Goal: Find specific fact: Find contact information

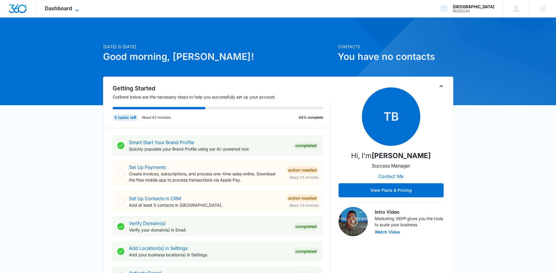
click at [63, 11] on span "Dashboard" at bounding box center [58, 8] width 27 height 6
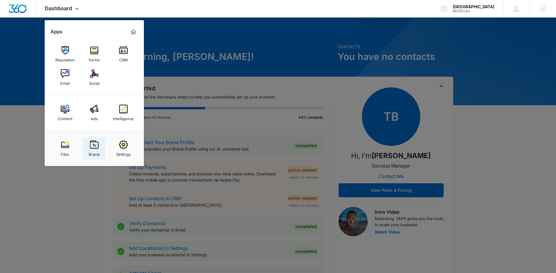
click at [90, 149] on div "Brand" at bounding box center [94, 153] width 11 height 8
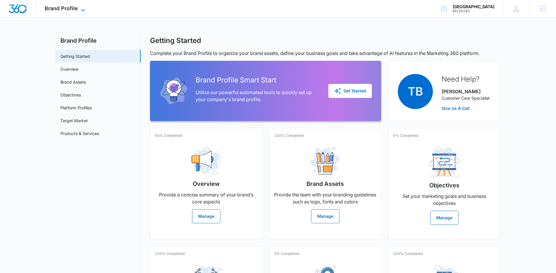
click at [65, 11] on span "Brand Profile" at bounding box center [61, 8] width 33 height 6
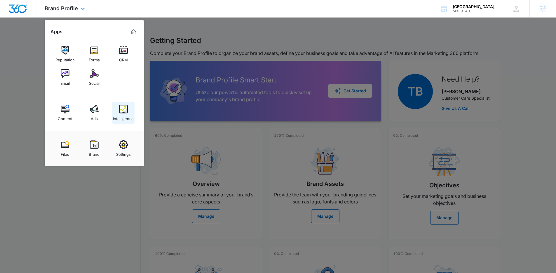
click at [125, 109] on img at bounding box center [123, 108] width 9 height 9
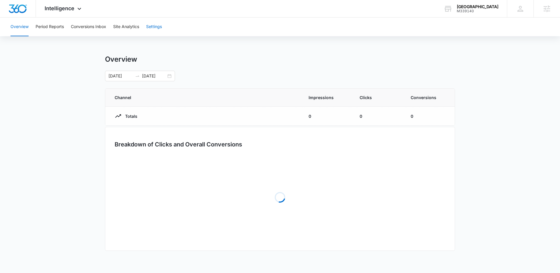
click at [156, 34] on button "Settings" at bounding box center [154, 27] width 16 height 19
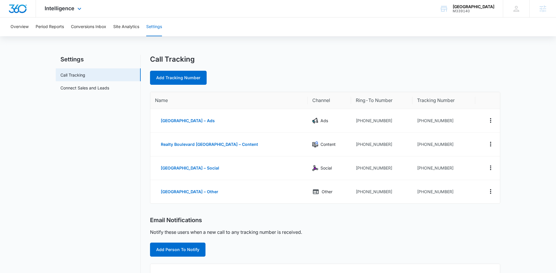
click at [74, 12] on div "Intelligence Apps Reputation Forms CRM Email Social Content Ads Intelligence Fi…" at bounding box center [64, 8] width 56 height 17
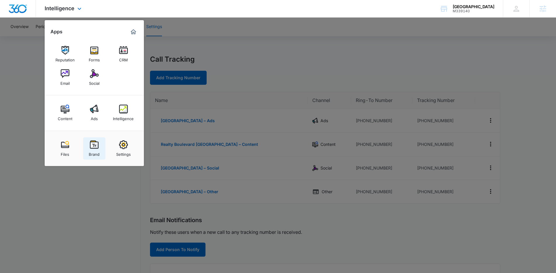
click at [101, 143] on link "Brand" at bounding box center [94, 148] width 22 height 22
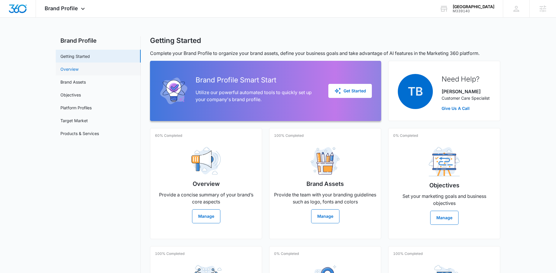
click at [75, 70] on link "Overview" at bounding box center [69, 69] width 18 height 6
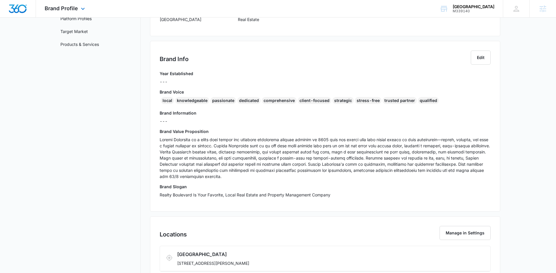
scroll to position [44, 0]
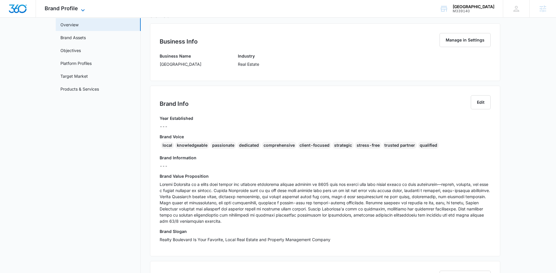
click at [76, 11] on span "Brand Profile" at bounding box center [61, 8] width 33 height 6
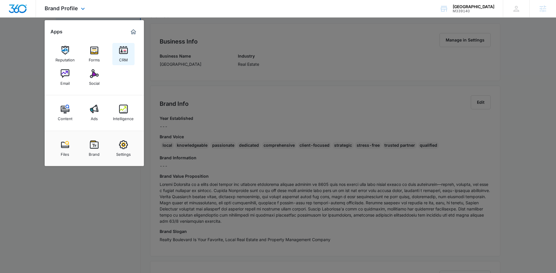
click at [117, 47] on link "CRM" at bounding box center [123, 54] width 22 height 22
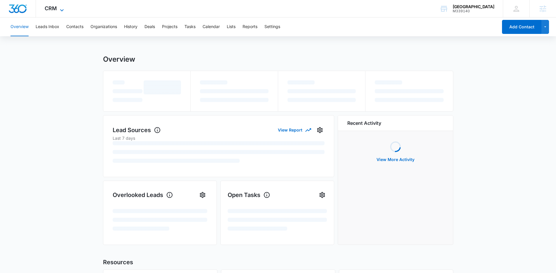
click at [55, 8] on span "CRM" at bounding box center [51, 8] width 12 height 6
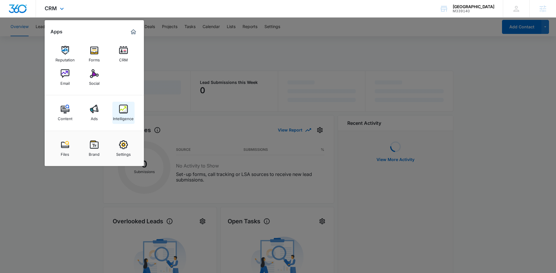
click at [120, 112] on img at bounding box center [123, 108] width 9 height 9
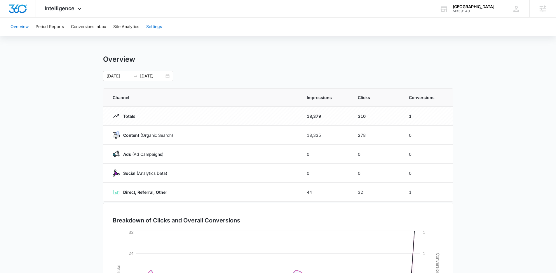
click at [154, 27] on button "Settings" at bounding box center [154, 27] width 16 height 19
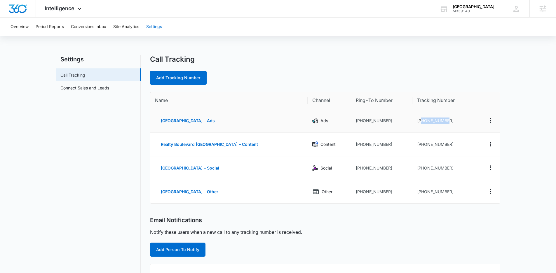
drag, startPoint x: 410, startPoint y: 121, endPoint x: 443, endPoint y: 121, distance: 33.0
click at [443, 121] on td "[PHONE_NUMBER]" at bounding box center [443, 121] width 62 height 24
copy td "7752348452"
click at [436, 128] on td "[PHONE_NUMBER]" at bounding box center [443, 121] width 62 height 24
drag, startPoint x: 409, startPoint y: 121, endPoint x: 438, endPoint y: 119, distance: 29.2
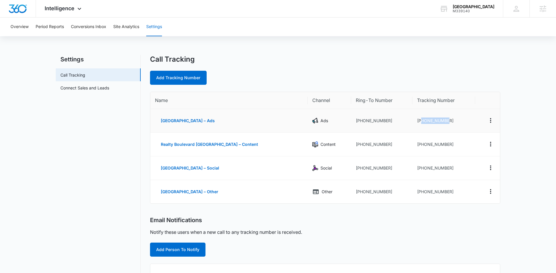
click at [438, 119] on td "[PHONE_NUMBER]" at bounding box center [443, 121] width 62 height 24
copy td "7752348452"
